Goal: Find specific page/section: Find specific page/section

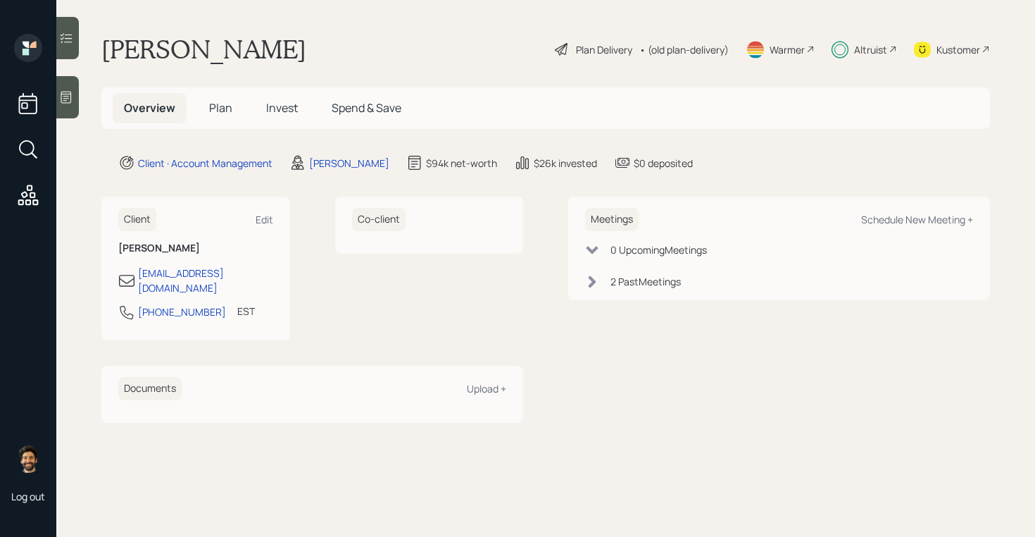
click at [675, 46] on div "• (old plan-delivery)" at bounding box center [683, 49] width 89 height 15
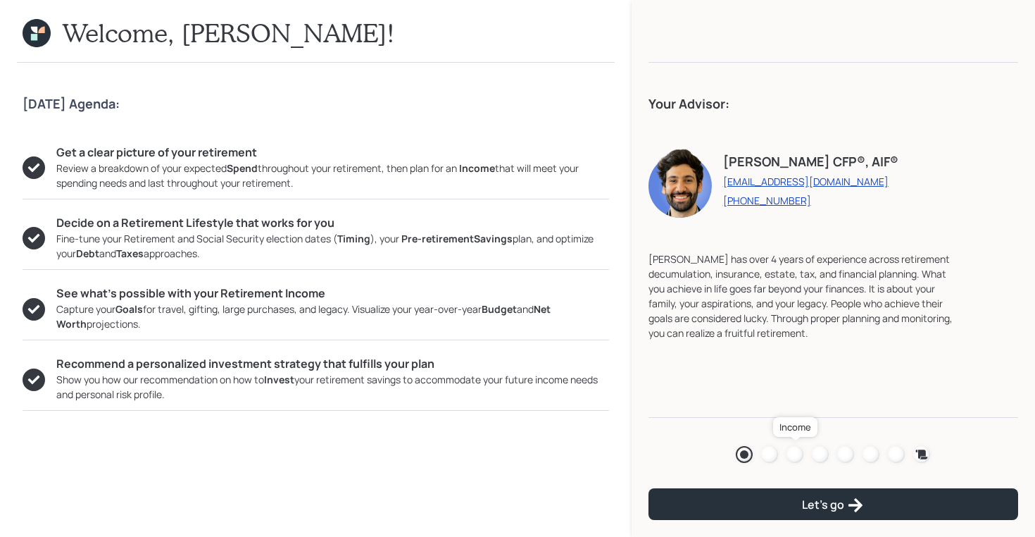
click at [796, 459] on div at bounding box center [795, 454] width 17 height 17
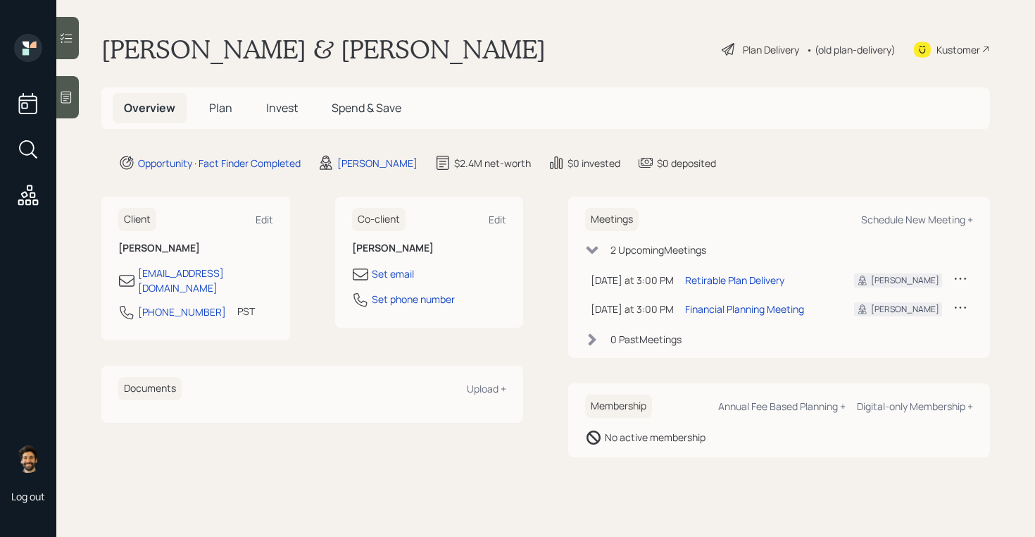
click at [274, 103] on span "Invest" at bounding box center [282, 107] width 32 height 15
